Goal: Information Seeking & Learning: Learn about a topic

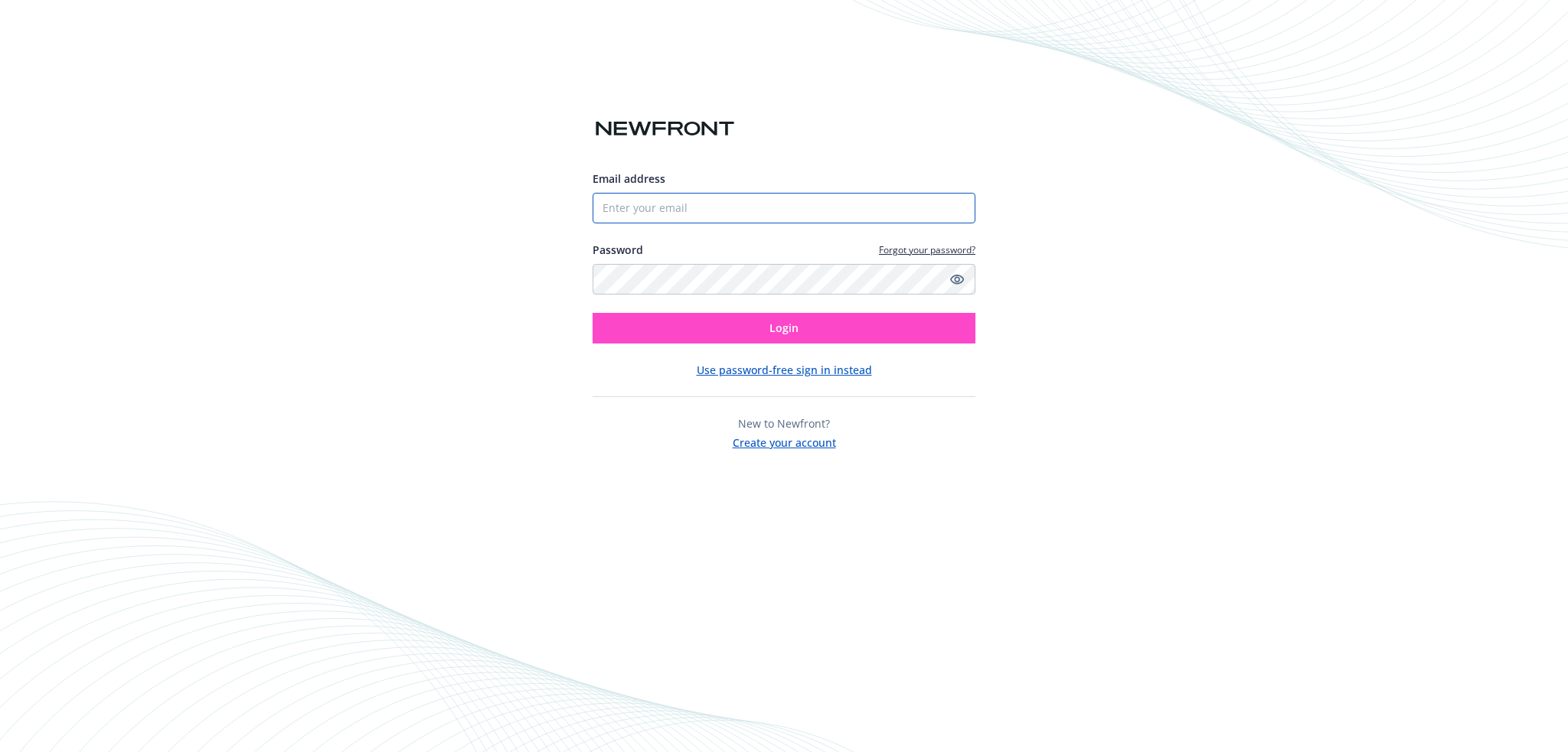
type input "[EMAIL_ADDRESS][DOMAIN_NAME]"
click at [721, 334] on button "Login" at bounding box center [784, 328] width 383 height 31
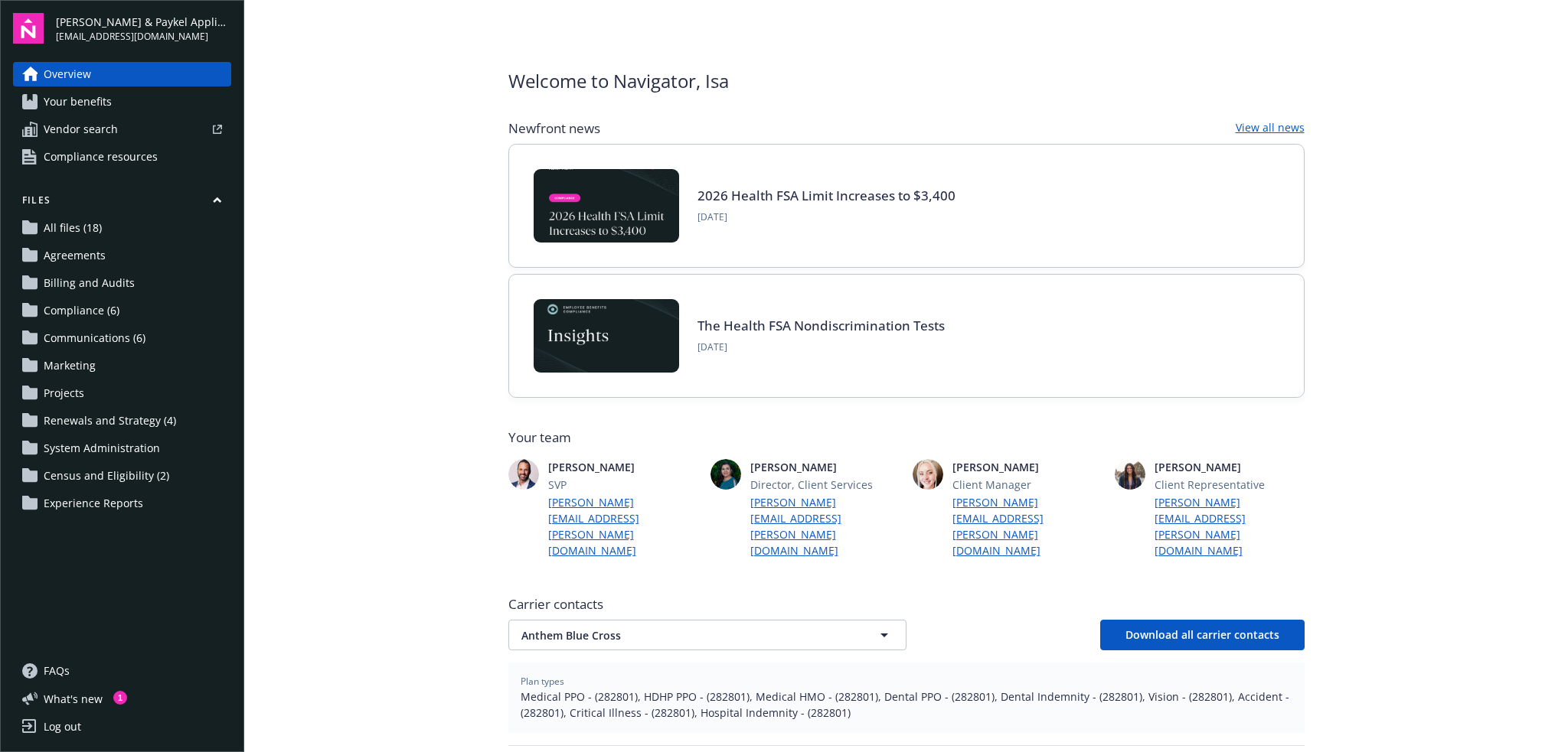
click at [82, 105] on span "Your benefits" at bounding box center [78, 102] width 68 height 25
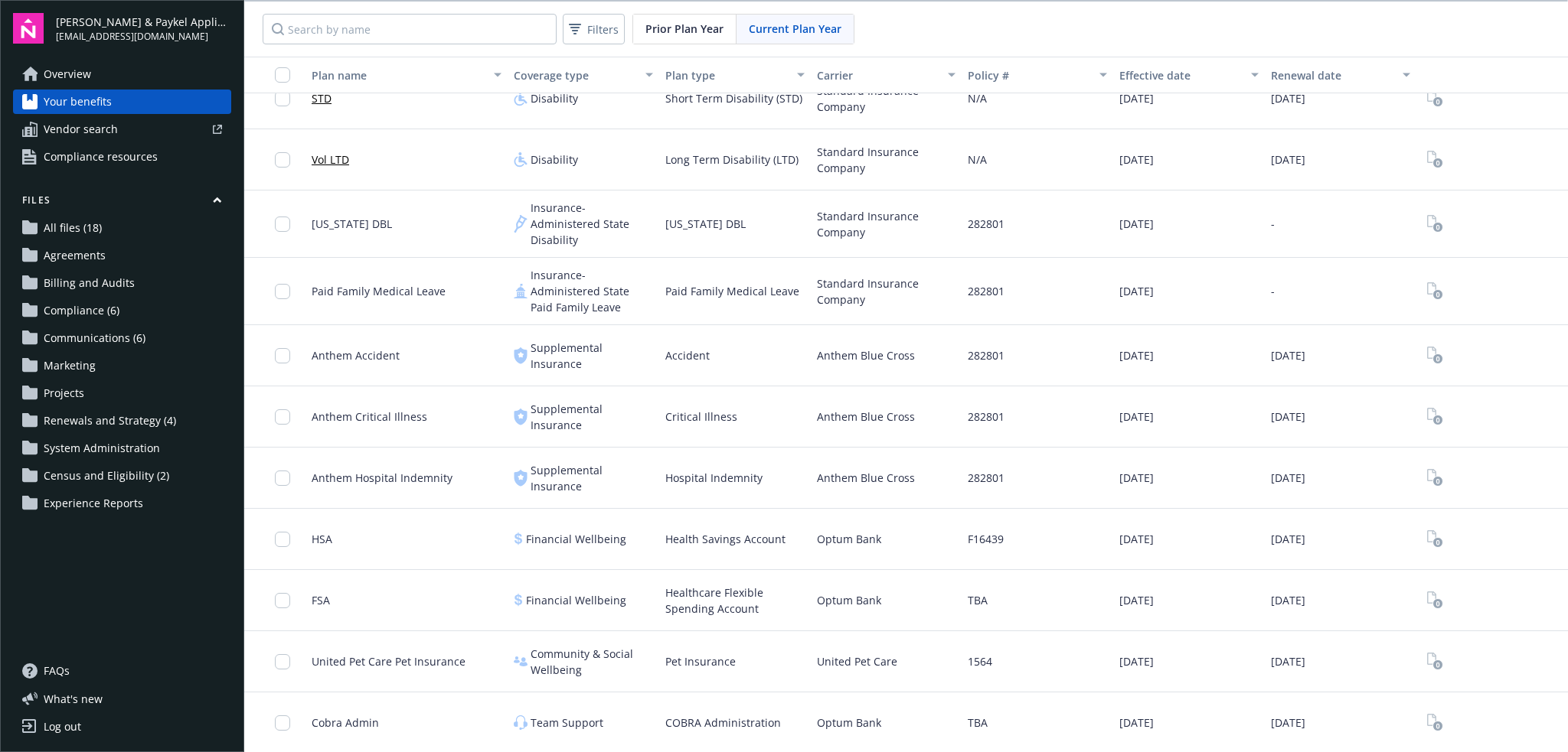
scroll to position [2, 0]
click at [69, 124] on span "Vendor search" at bounding box center [81, 130] width 75 height 25
click at [86, 153] on span "Compliance resources" at bounding box center [101, 157] width 114 height 25
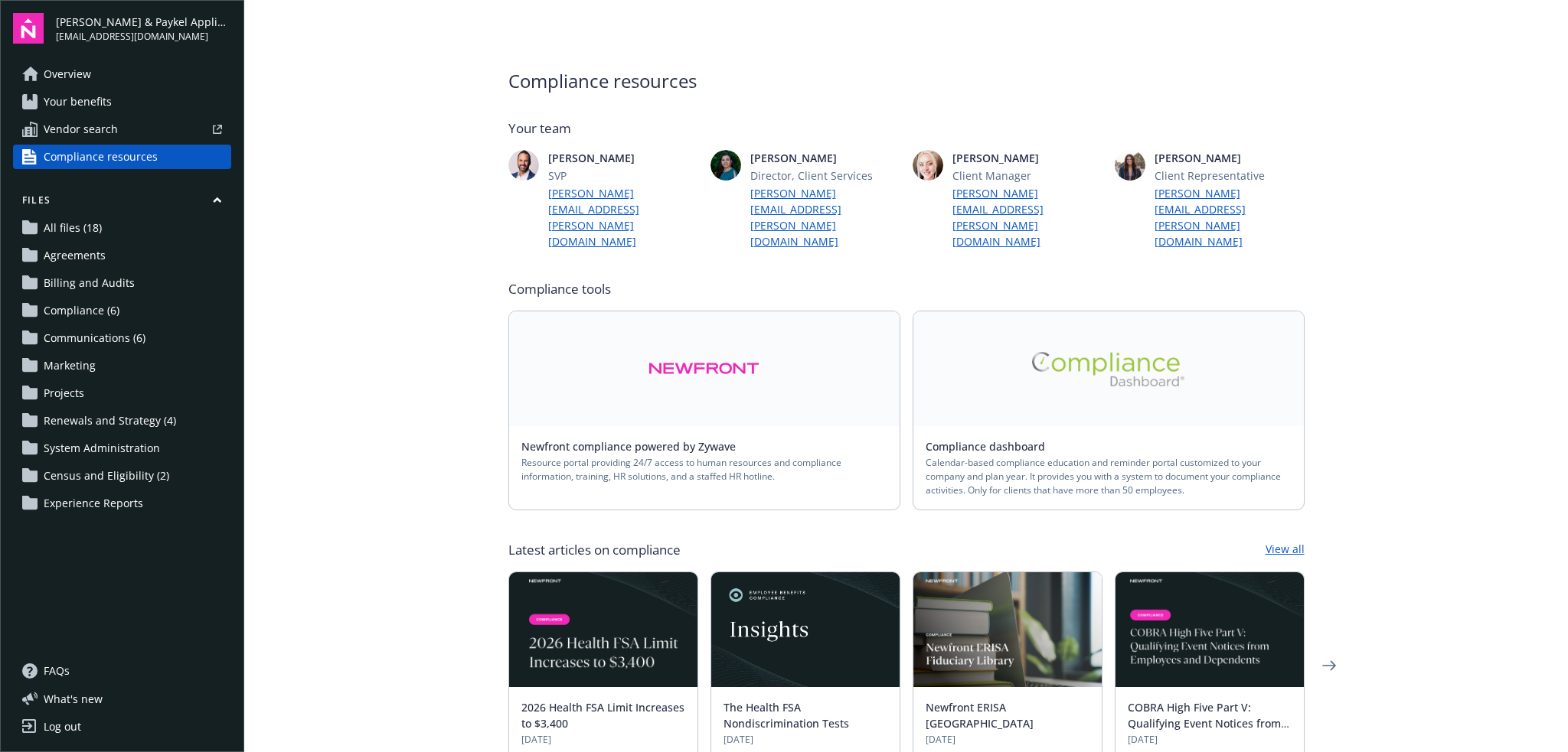
click at [607, 383] on link at bounding box center [704, 368] width 390 height 115
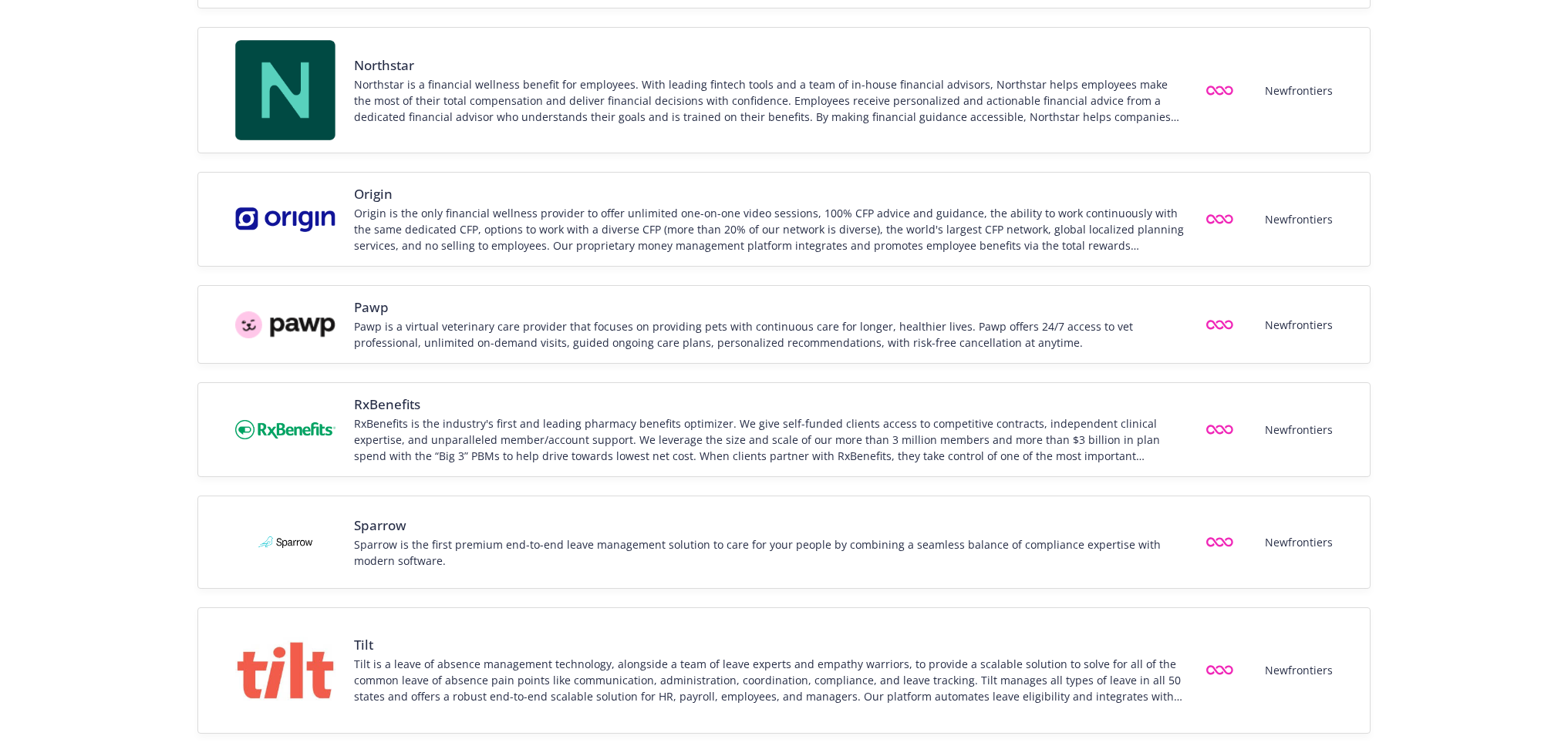
scroll to position [1933, 0]
